Goal: Navigation & Orientation: Find specific page/section

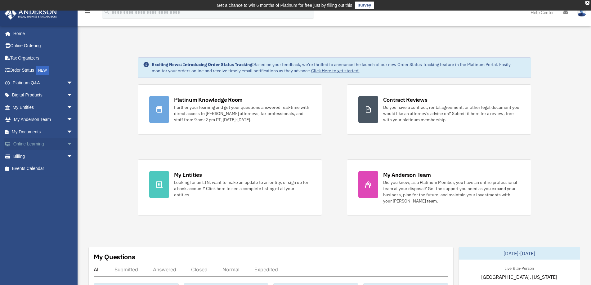
click at [67, 142] on span "arrow_drop_down" at bounding box center [73, 144] width 12 height 13
click at [33, 180] on link "Resources" at bounding box center [45, 181] width 73 height 12
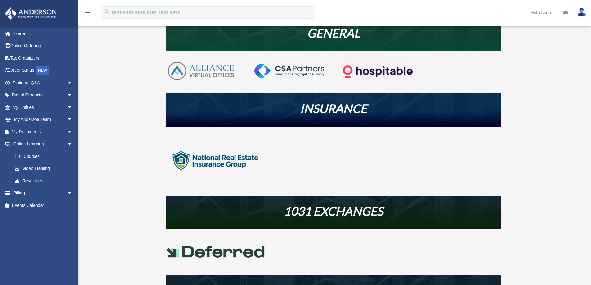
scroll to position [156, 0]
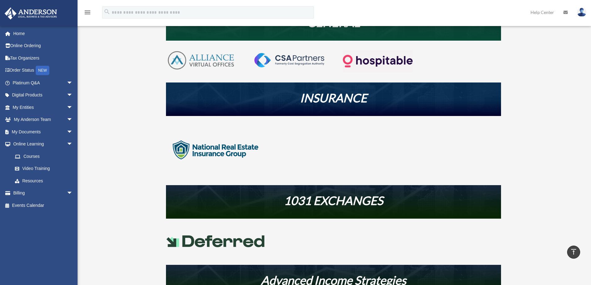
click at [220, 153] on img at bounding box center [215, 150] width 99 height 50
